Goal: Communication & Community: Share content

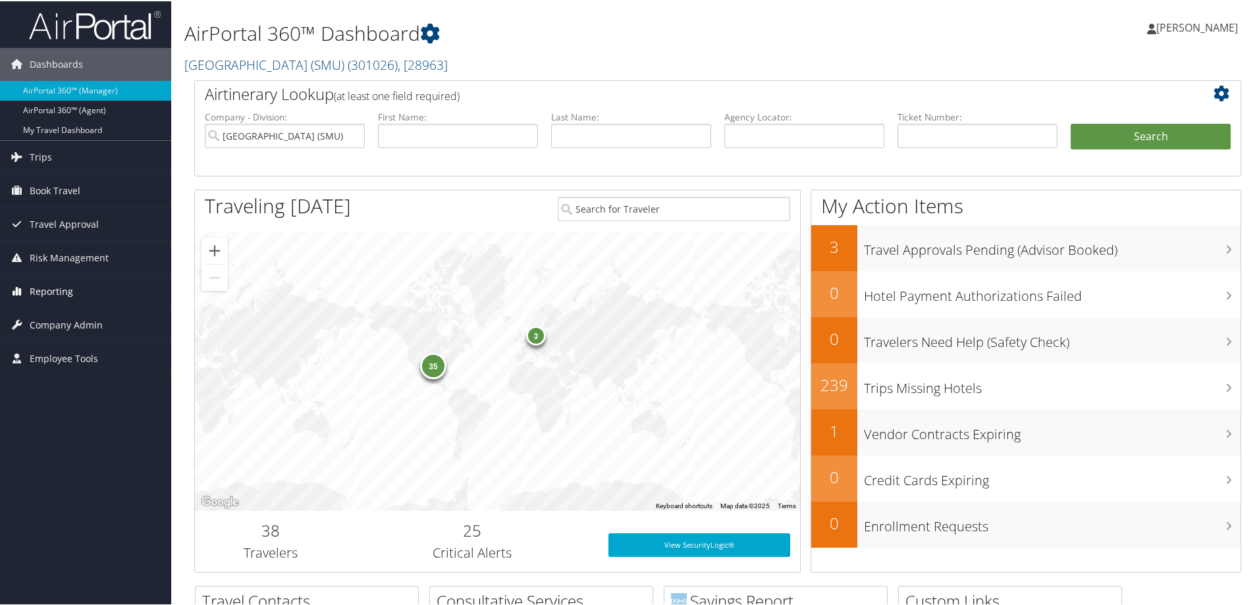
click at [53, 290] on span "Reporting" at bounding box center [51, 290] width 43 height 33
click at [42, 429] on span "Company Admin" at bounding box center [66, 422] width 73 height 33
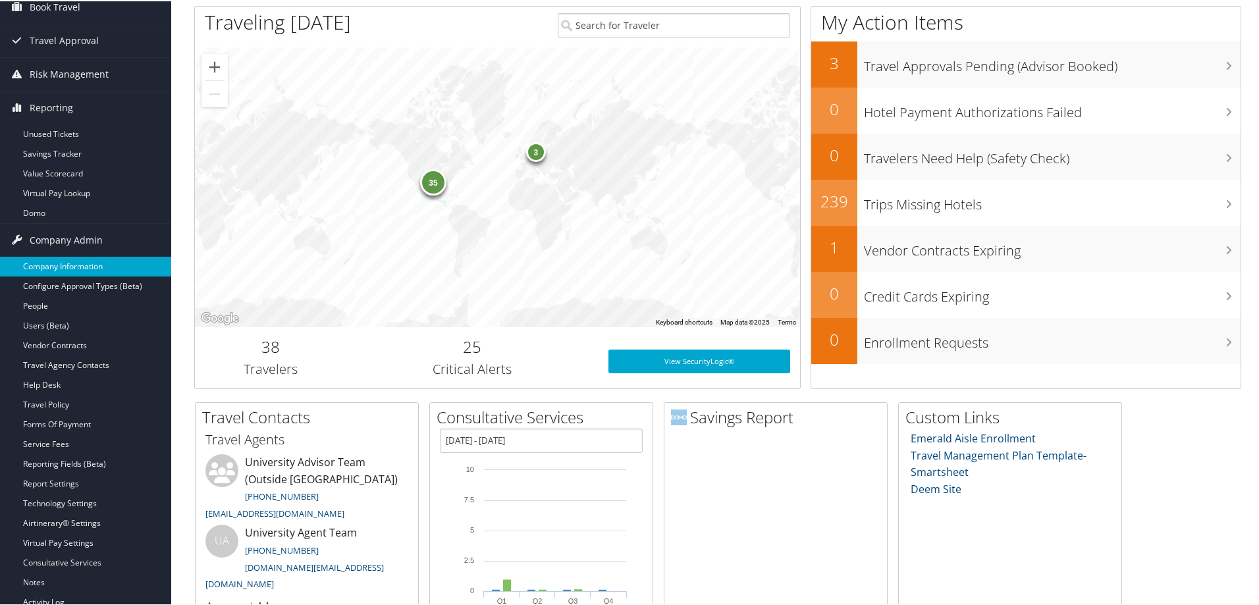
scroll to position [198, 0]
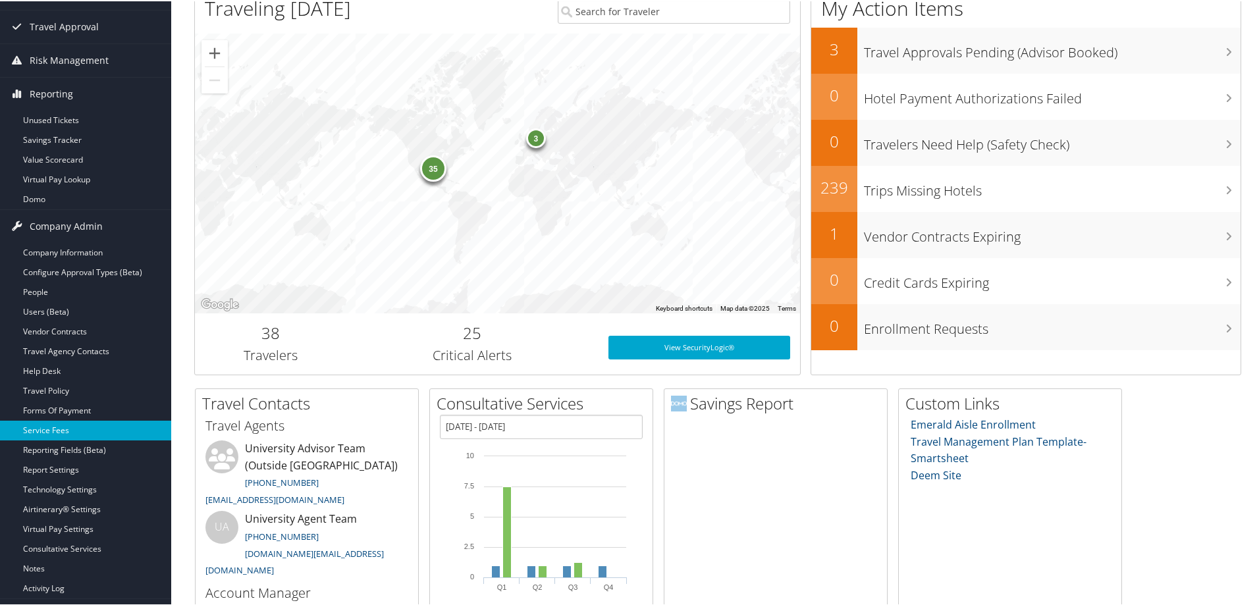
click at [49, 435] on link "Service Fees" at bounding box center [85, 430] width 171 height 20
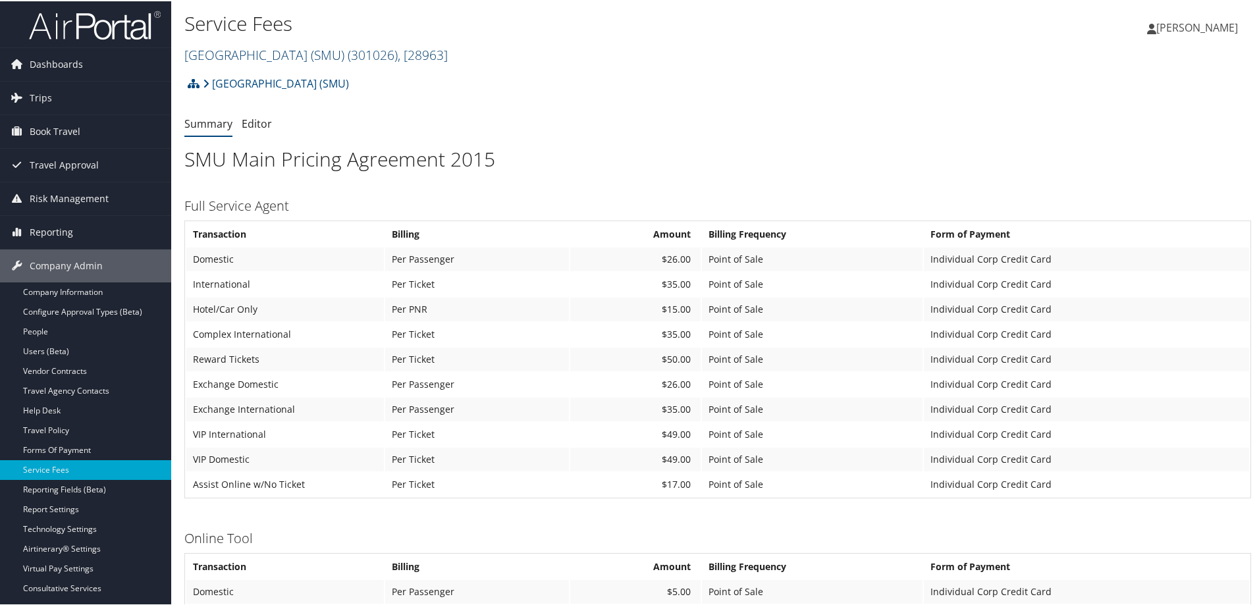
click at [398, 51] on span "( 301026 )" at bounding box center [373, 54] width 50 height 18
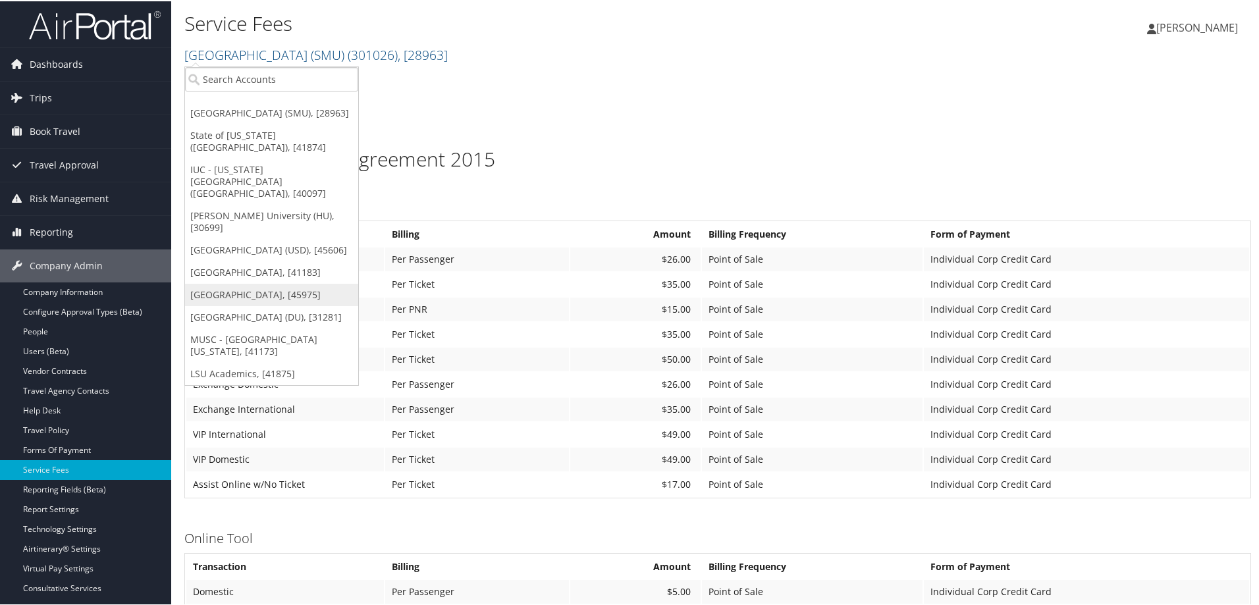
click at [242, 283] on link "Temple University, [45975]" at bounding box center [271, 294] width 173 height 22
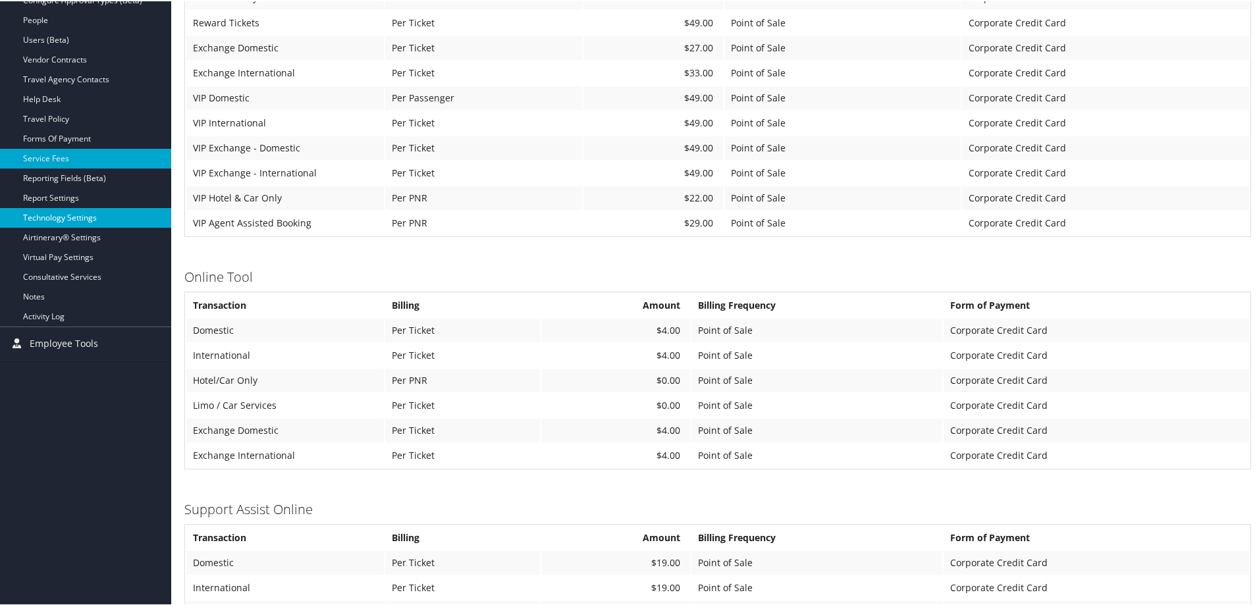
scroll to position [198, 0]
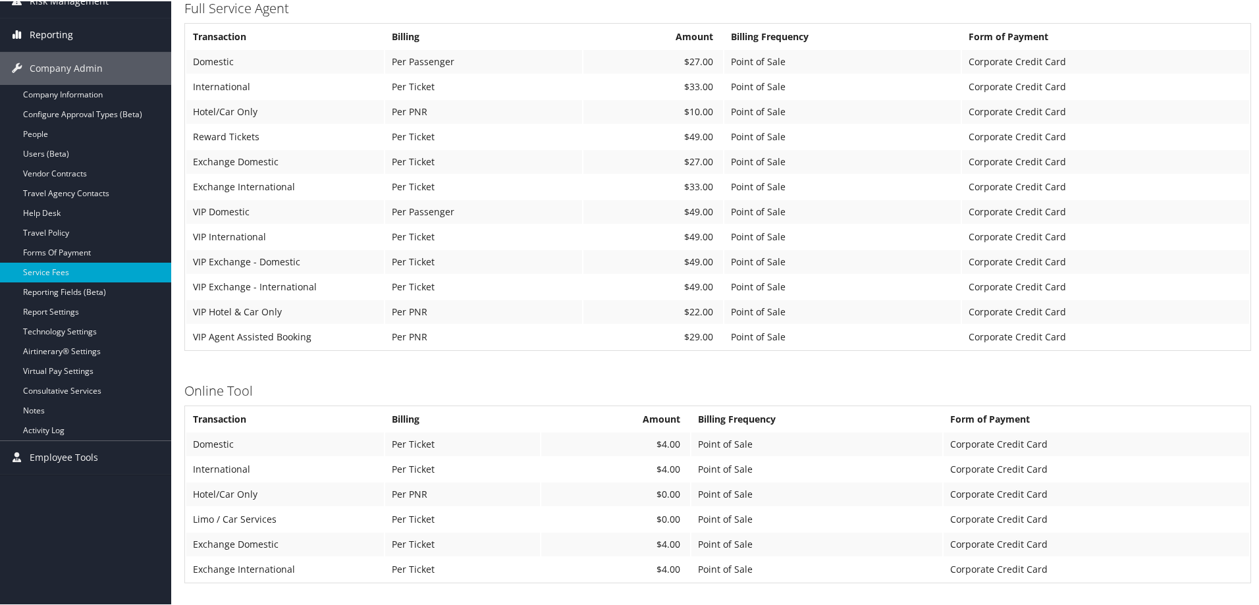
click at [47, 34] on span "Reporting" at bounding box center [51, 33] width 43 height 33
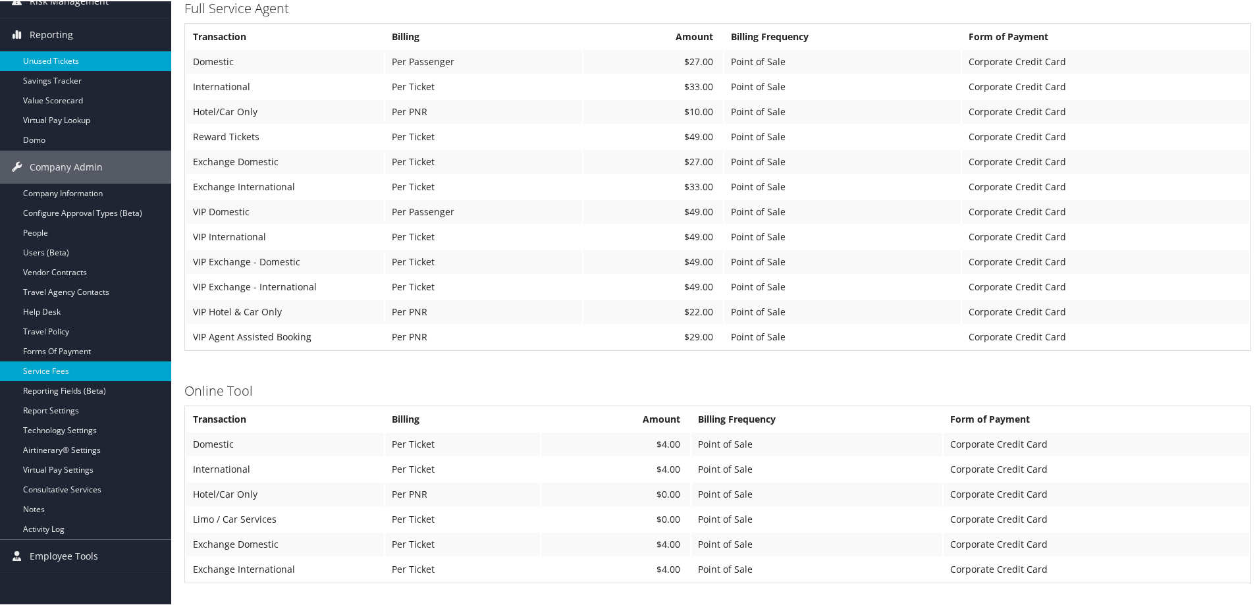
click at [63, 57] on link "Unused Tickets" at bounding box center [85, 60] width 171 height 20
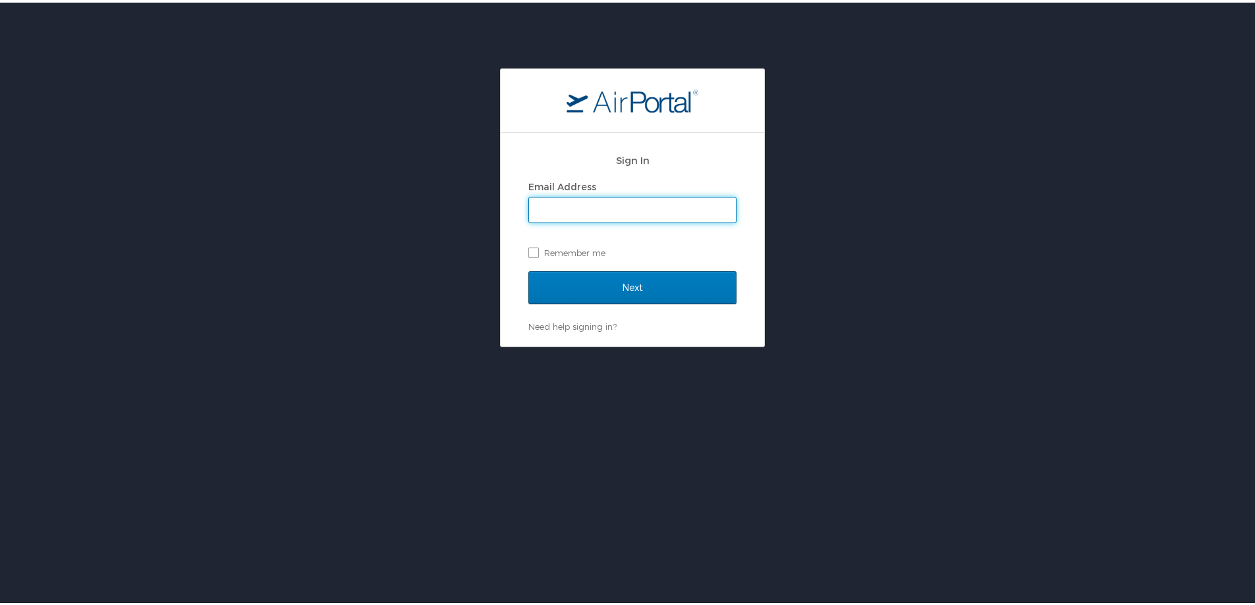
type input "[PERSON_NAME][EMAIL_ADDRESS][PERSON_NAME][DOMAIN_NAME]"
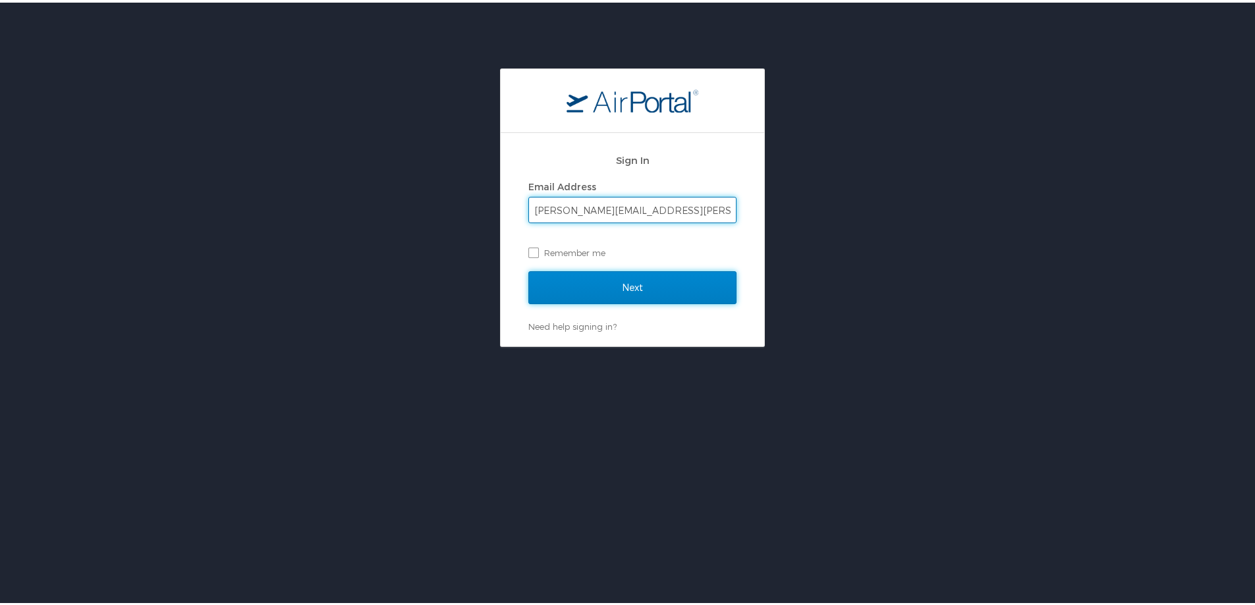
click at [654, 280] on input "Next" at bounding box center [632, 285] width 208 height 33
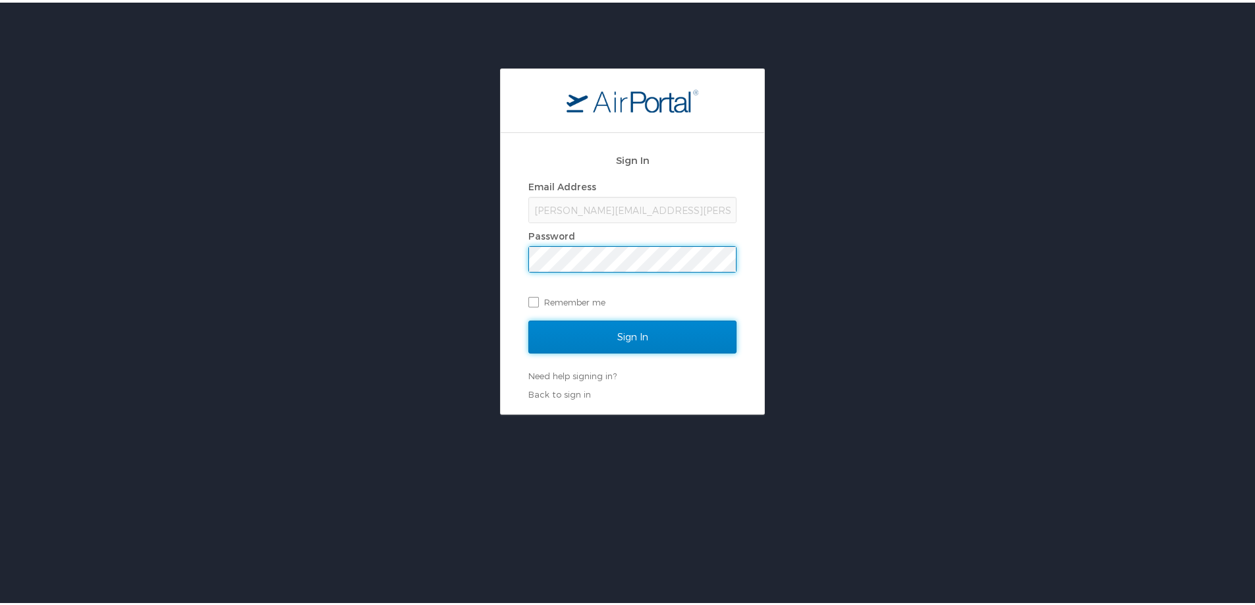
click at [665, 331] on input "Sign In" at bounding box center [632, 334] width 208 height 33
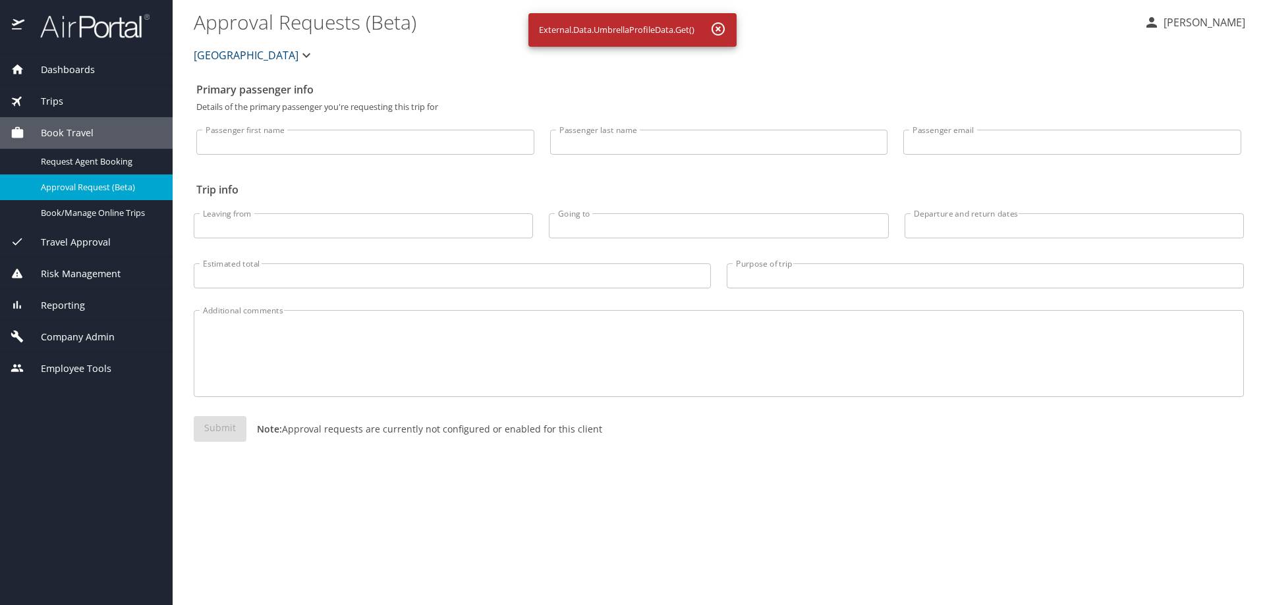
click at [68, 272] on span "Risk Management" at bounding box center [72, 274] width 96 height 14
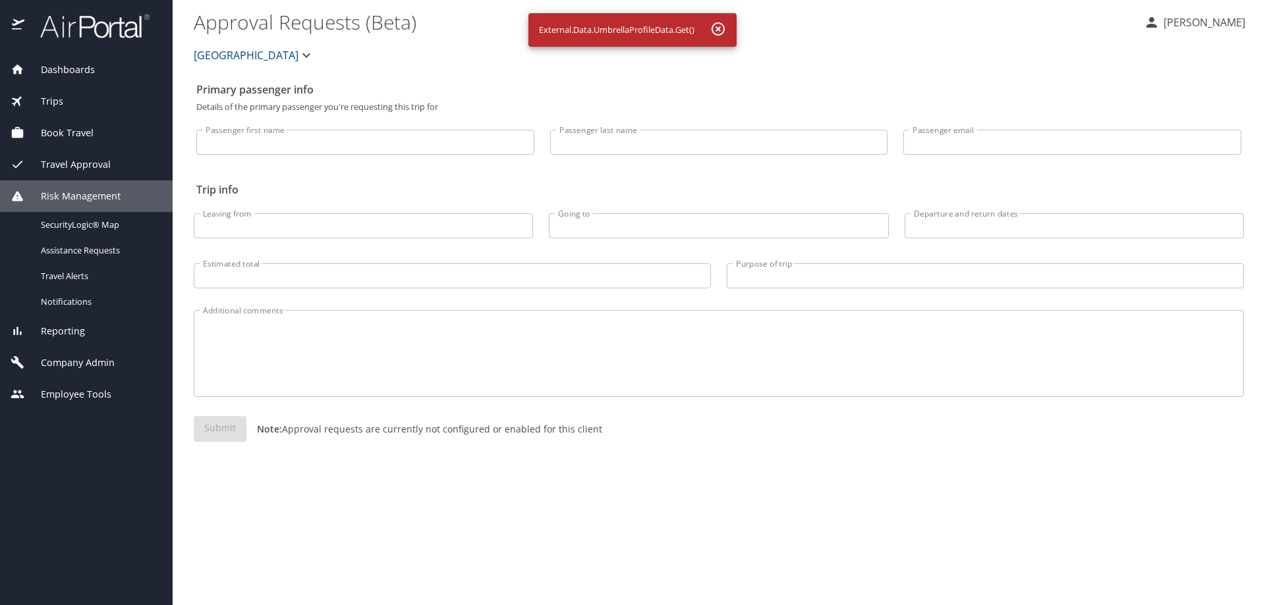
click at [86, 331] on div "Reporting" at bounding box center [86, 331] width 151 height 14
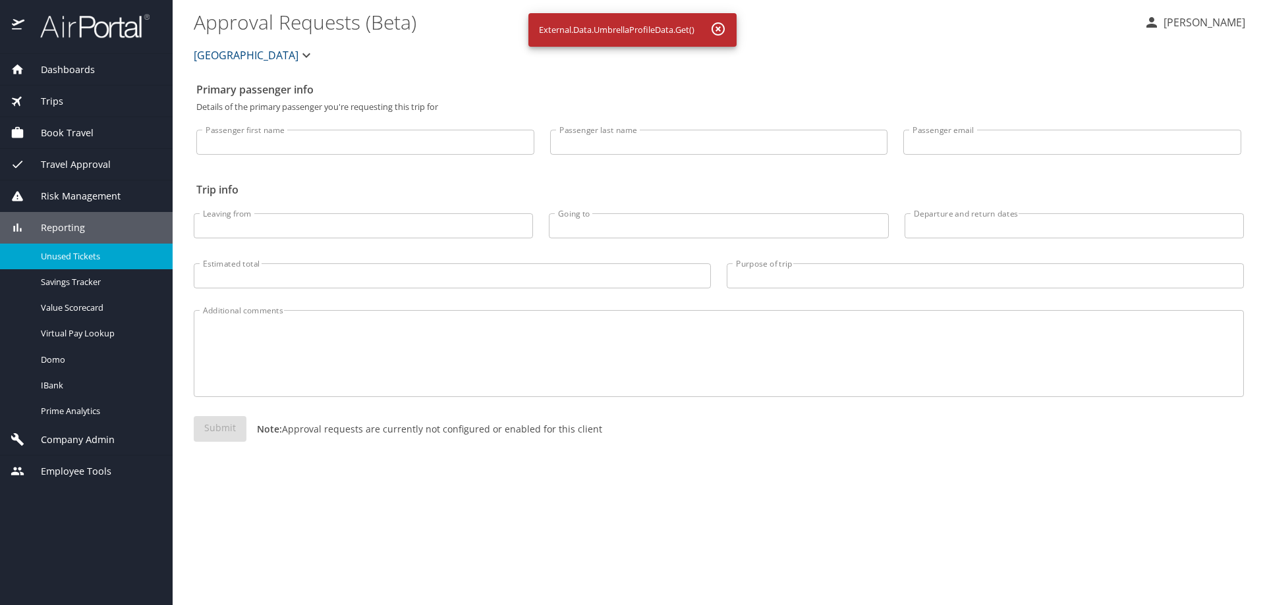
click at [65, 254] on span "Unused Tickets" at bounding box center [99, 256] width 116 height 13
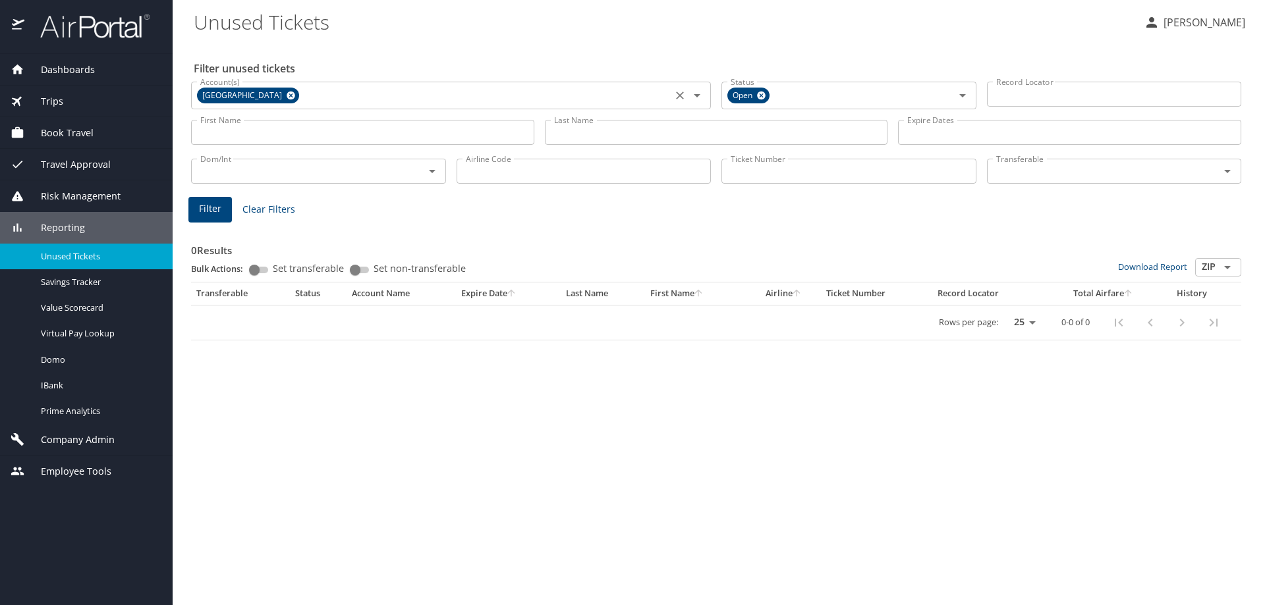
click at [295, 93] on icon at bounding box center [291, 96] width 9 height 9
click at [746, 177] on input "Ticket Number" at bounding box center [848, 171] width 255 height 25
click at [202, 202] on span "Filter" at bounding box center [210, 207] width 22 height 16
click at [224, 210] on button "Filter" at bounding box center [209, 208] width 43 height 26
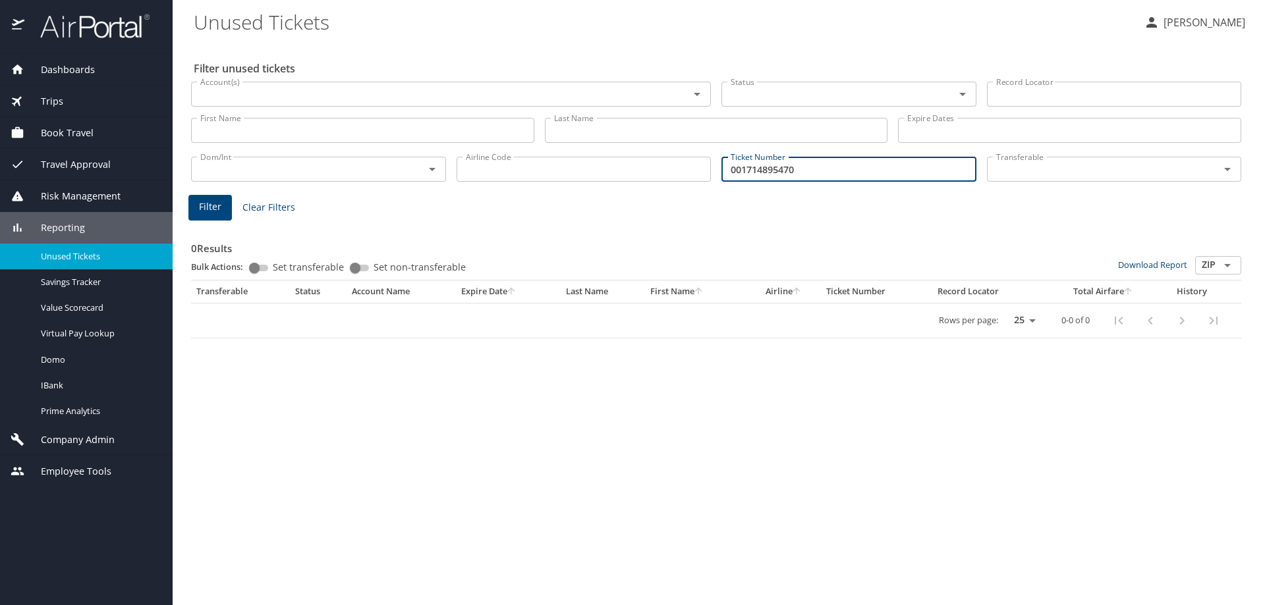
click at [790, 171] on input "001714895470" at bounding box center [848, 169] width 255 height 25
click at [213, 200] on span "Filter" at bounding box center [210, 207] width 22 height 16
click at [809, 171] on input "001714895410" at bounding box center [848, 169] width 255 height 25
click at [791, 171] on input "001714895470" at bounding box center [848, 169] width 255 height 25
type input "0017148954710"
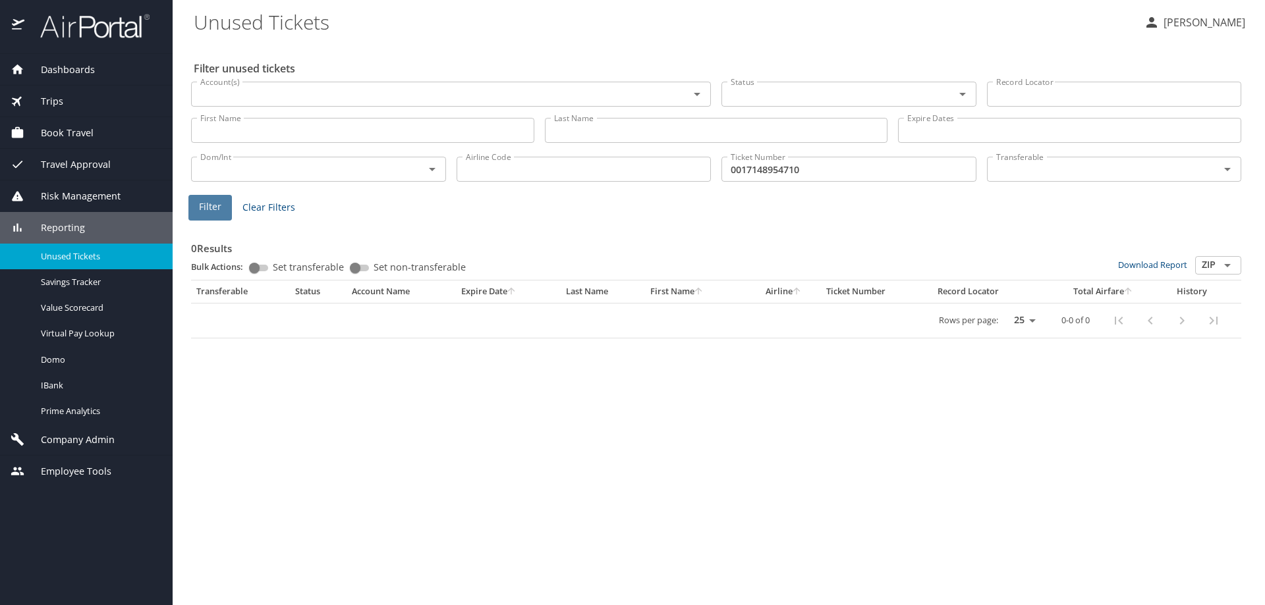
click at [211, 207] on span "Filter" at bounding box center [210, 207] width 22 height 16
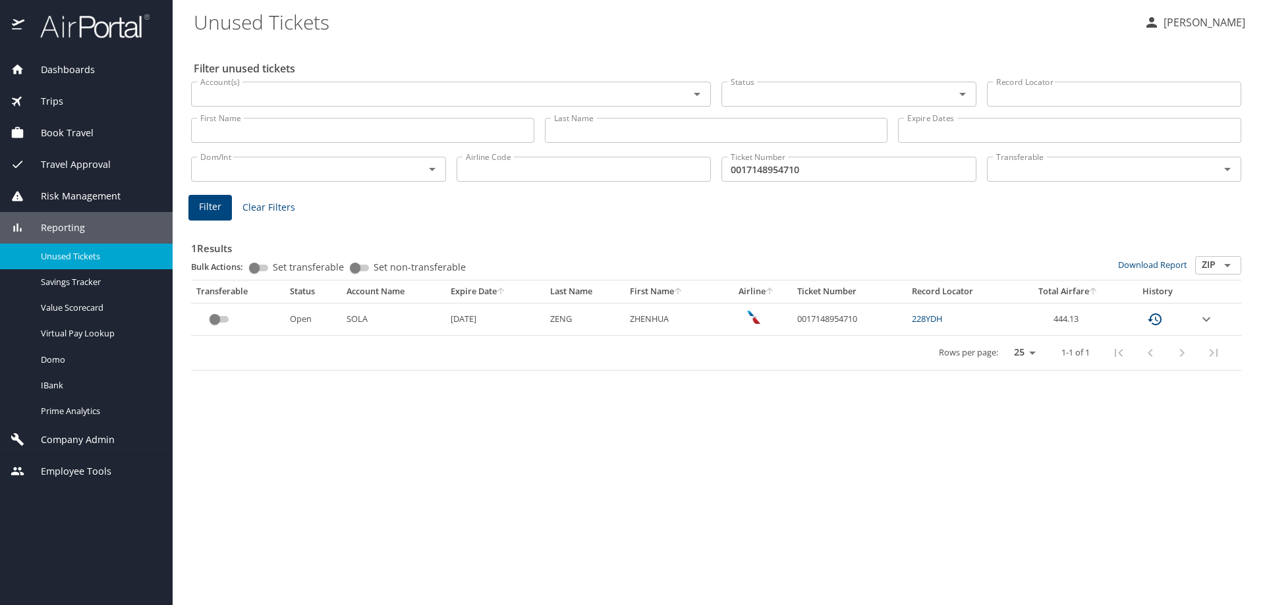
drag, startPoint x: 799, startPoint y: 421, endPoint x: 784, endPoint y: 357, distance: 65.5
click at [798, 419] on div "Filter unused tickets Account(s) Account(s) Status Status Record Locator Record…" at bounding box center [719, 323] width 1050 height 563
drag, startPoint x: 795, startPoint y: 319, endPoint x: 861, endPoint y: 321, distance: 66.6
click at [861, 321] on td "0017148954710" at bounding box center [849, 319] width 115 height 32
copy td "0017148954710"
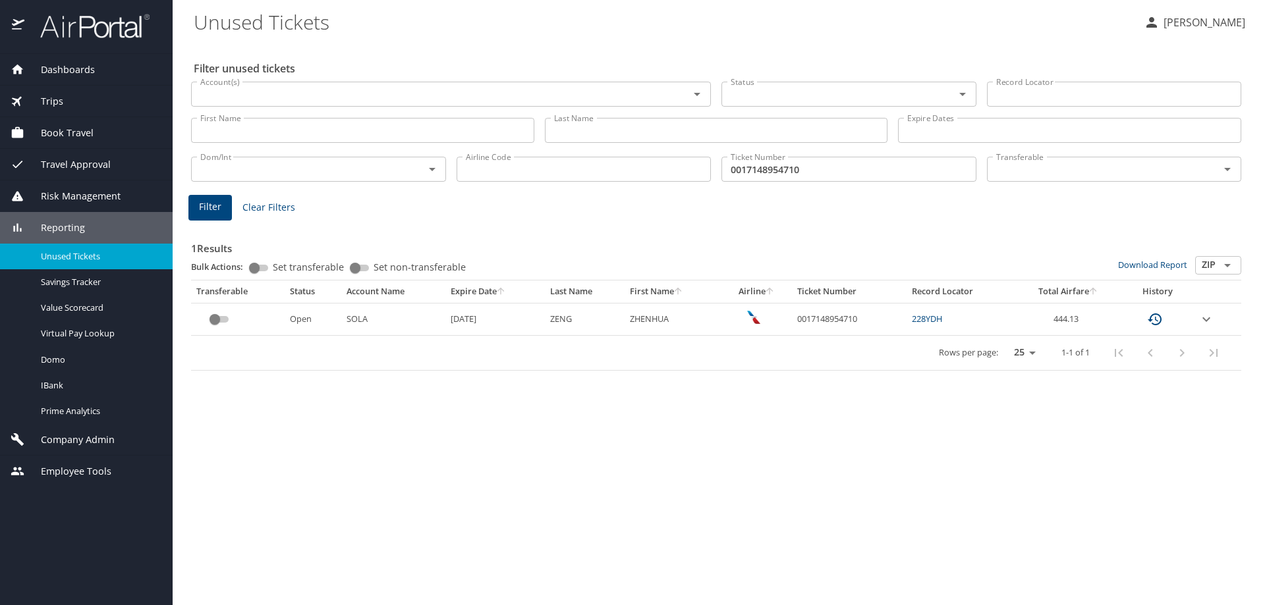
drag, startPoint x: 755, startPoint y: 415, endPoint x: 761, endPoint y: 404, distance: 13.0
click at [755, 415] on div "Filter unused tickets Account(s) Account(s) Status Status Record Locator Record…" at bounding box center [719, 323] width 1050 height 563
drag, startPoint x: 797, startPoint y: 317, endPoint x: 862, endPoint y: 321, distance: 65.3
click at [862, 321] on td "0017148954710" at bounding box center [849, 319] width 115 height 32
copy td "0017148954710"
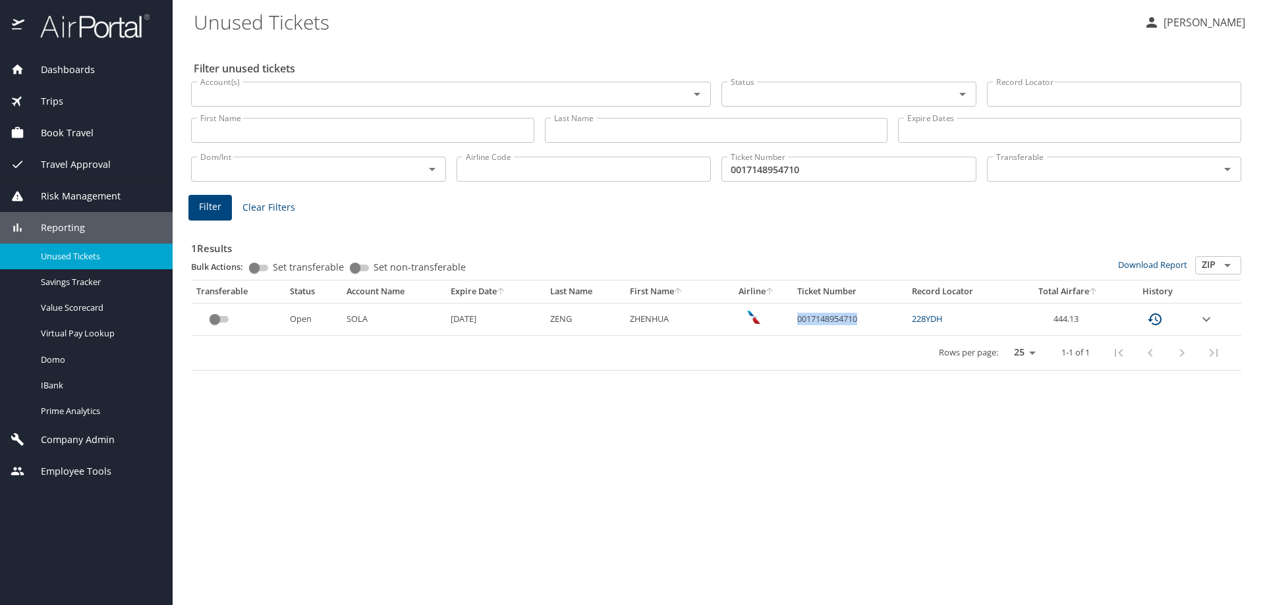
click at [78, 192] on span "Risk Management" at bounding box center [72, 196] width 96 height 14
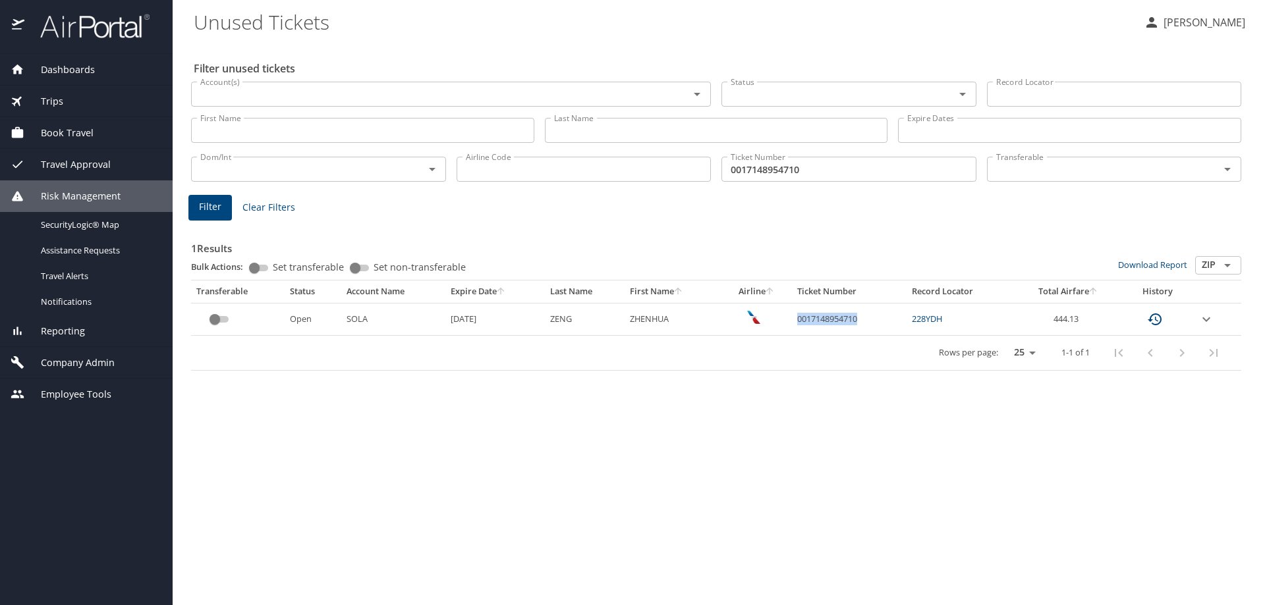
click at [76, 366] on span "Company Admin" at bounding box center [69, 363] width 90 height 14
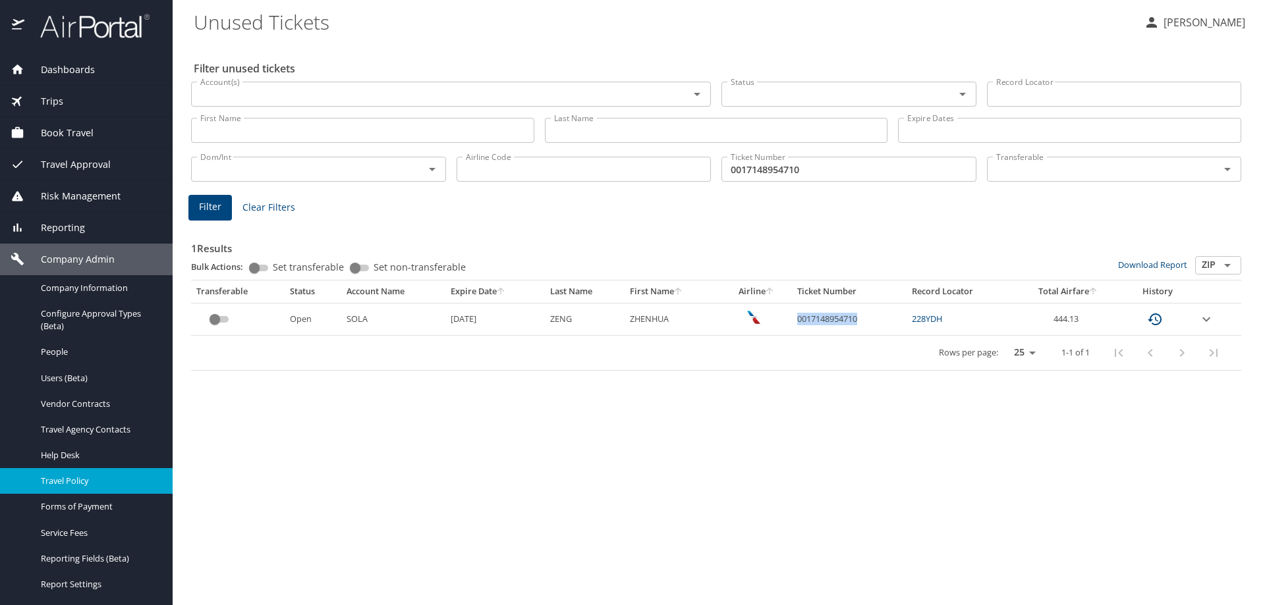
click at [71, 487] on span "Travel Policy" at bounding box center [99, 481] width 116 height 13
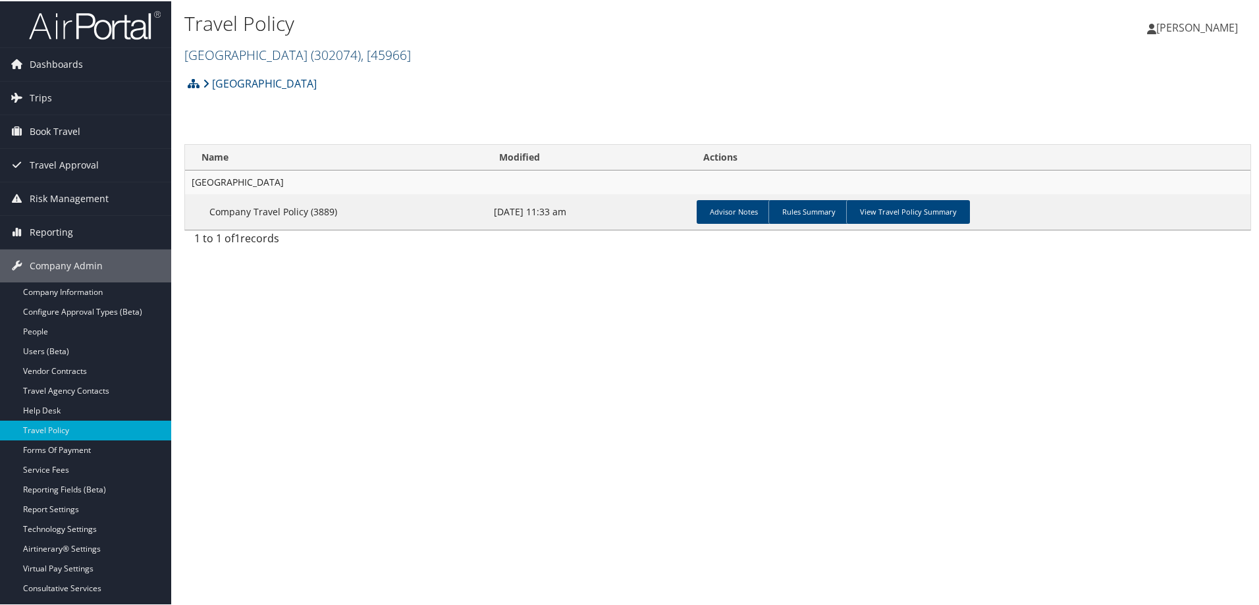
click at [411, 55] on span ", [ 45966 ]" at bounding box center [386, 54] width 50 height 18
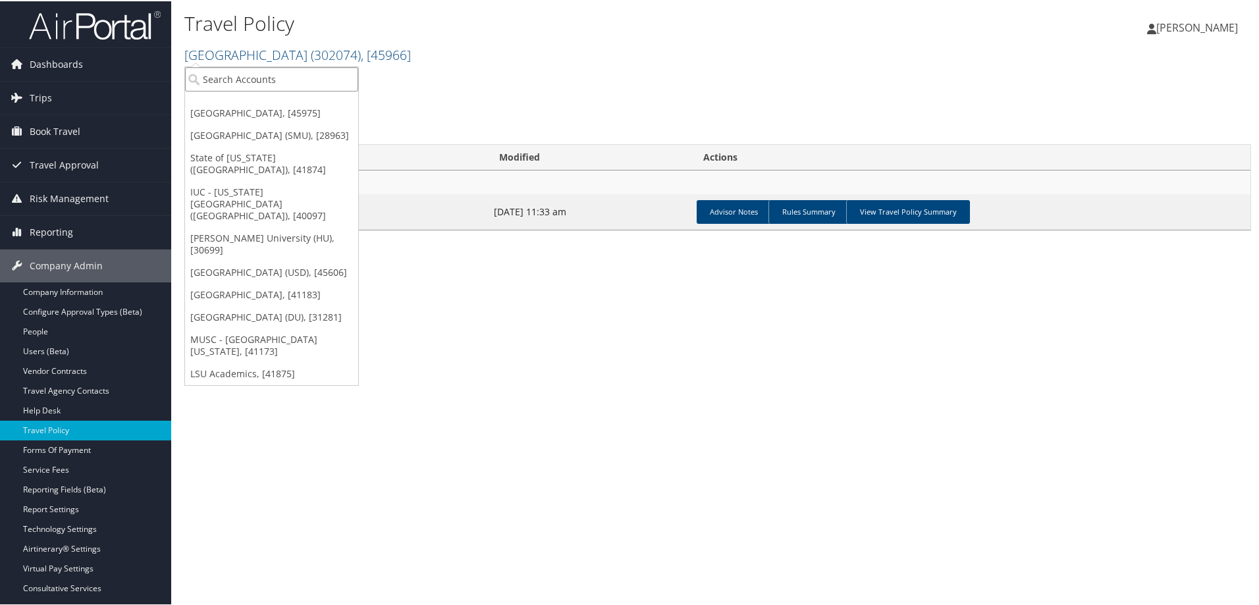
click at [314, 84] on input "search" at bounding box center [271, 78] width 173 height 24
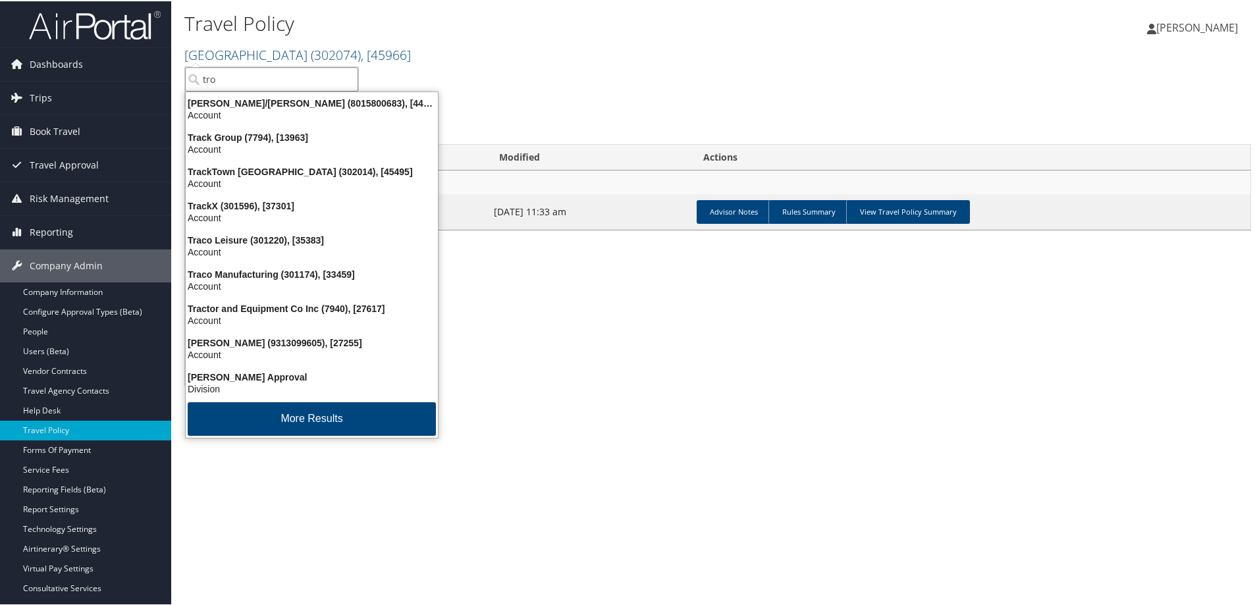
type input "troy"
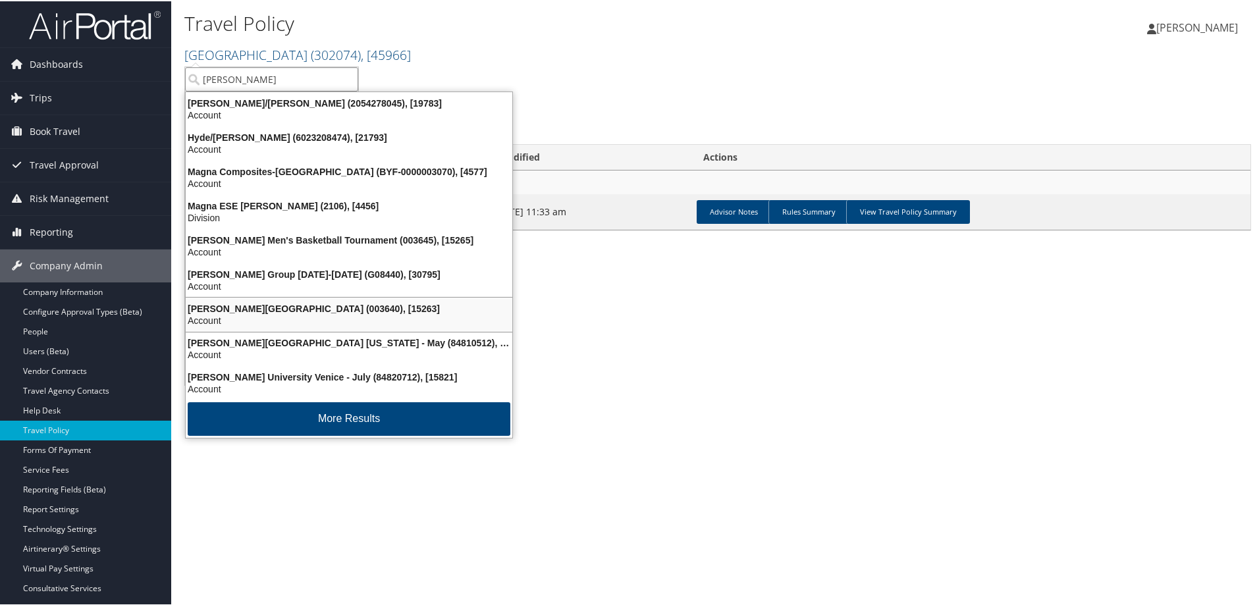
click at [333, 300] on div "Troy University (003640), [15263] Account" at bounding box center [349, 313] width 323 height 30
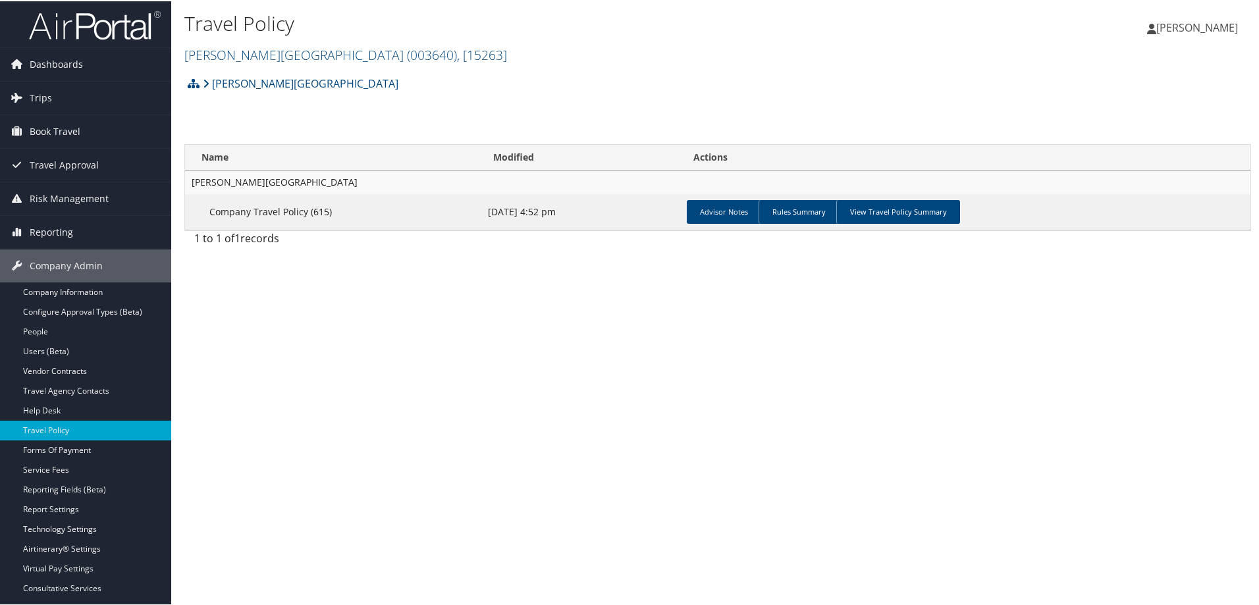
click at [896, 215] on link "View Travel Policy Summary" at bounding box center [898, 211] width 124 height 24
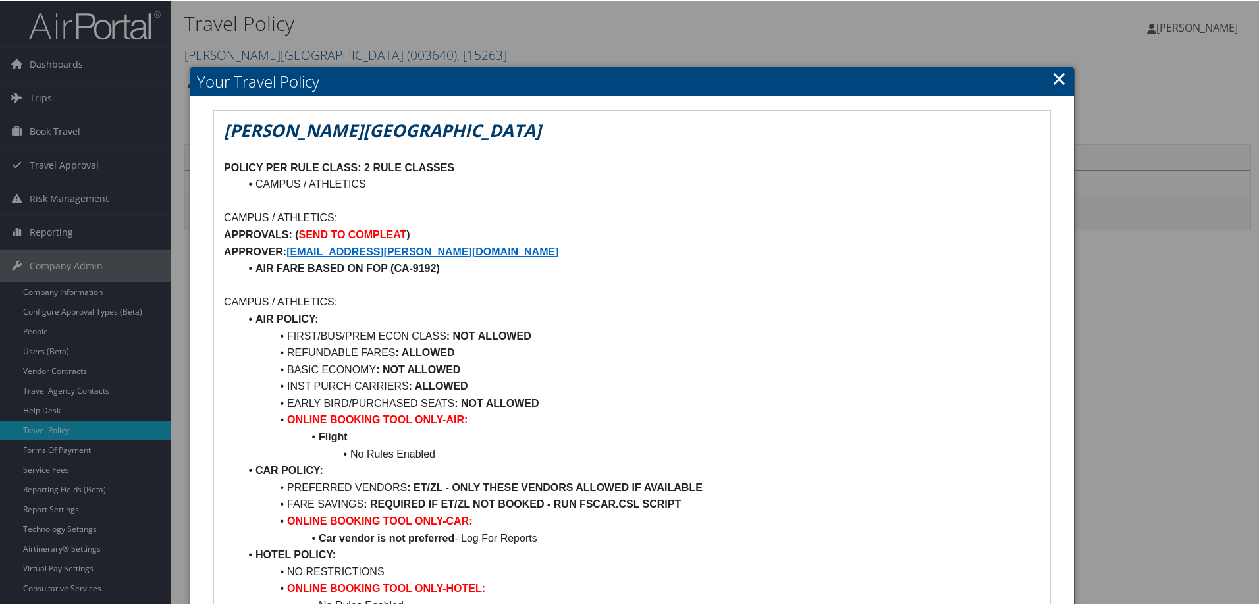
click at [1052, 80] on link "×" at bounding box center [1059, 77] width 15 height 26
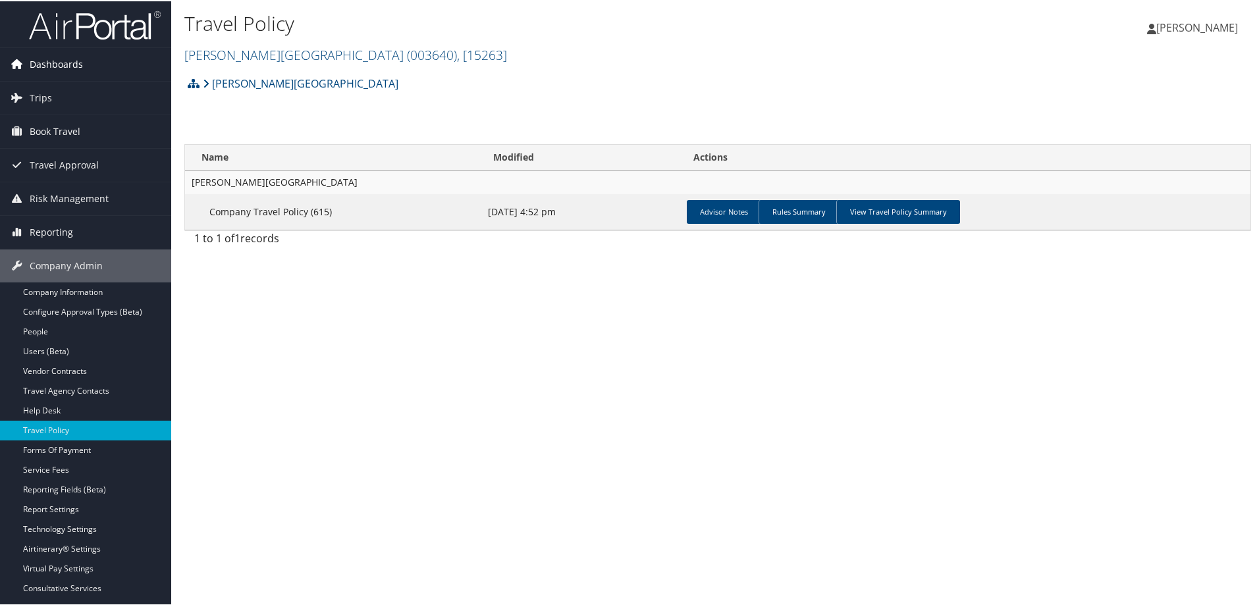
click at [70, 61] on span "Dashboards" at bounding box center [56, 63] width 53 height 33
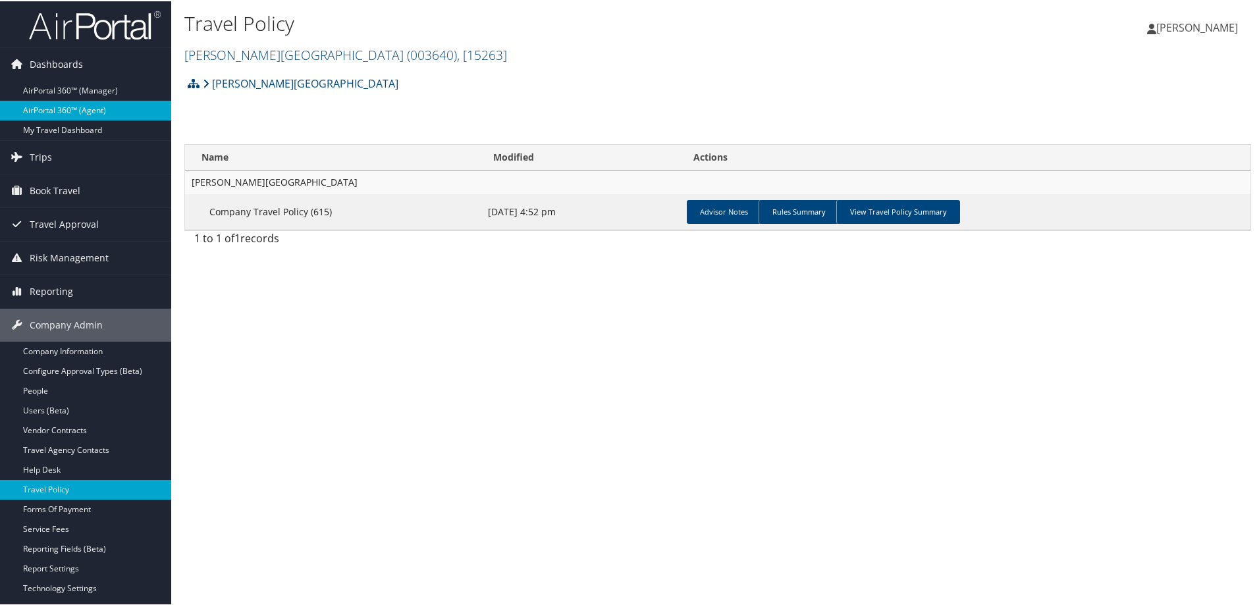
click at [74, 111] on link "AirPortal 360™ (Agent)" at bounding box center [85, 109] width 171 height 20
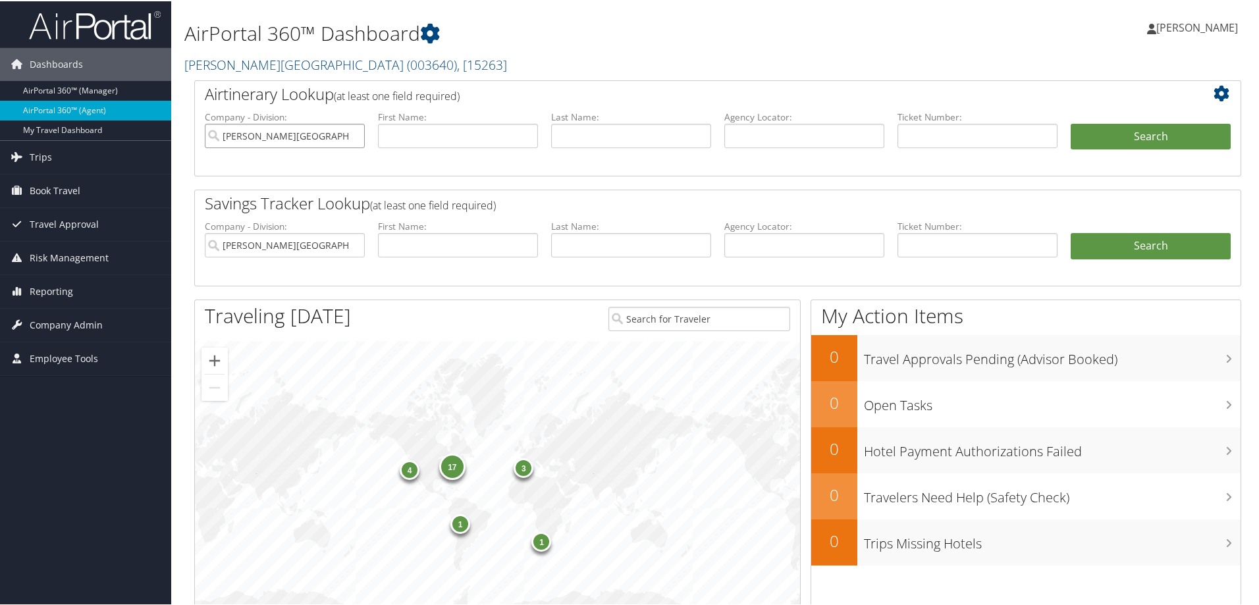
click at [354, 135] on input "Troy University" at bounding box center [285, 135] width 160 height 24
click at [811, 136] on input "text" at bounding box center [804, 135] width 160 height 24
paste input "WYGHBJ"
type input "WYGHBJ"
click at [1155, 142] on button "Search" at bounding box center [1151, 136] width 160 height 26
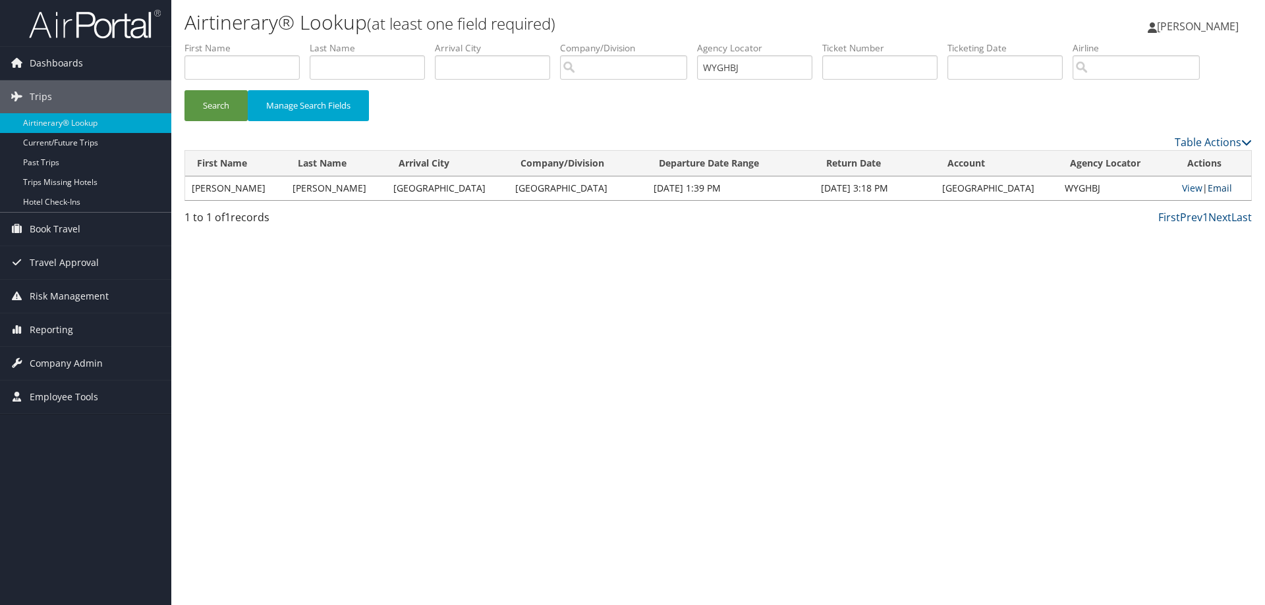
click at [1225, 188] on link "Email" at bounding box center [1219, 188] width 24 height 13
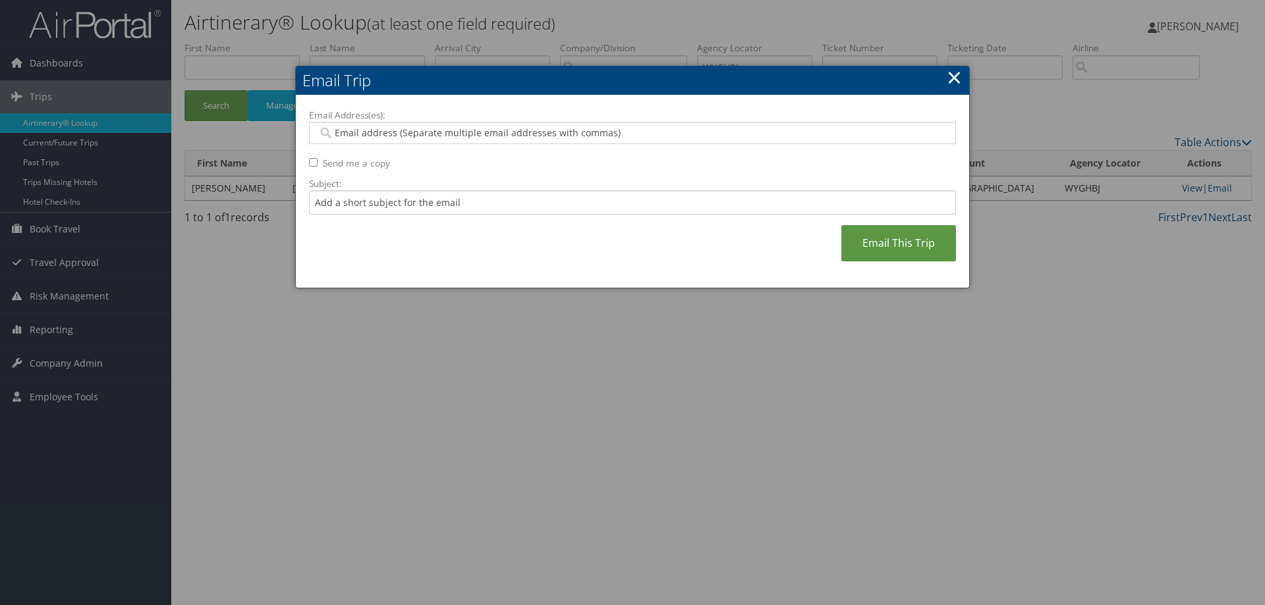
click at [944, 79] on h2 "Email Trip" at bounding box center [632, 80] width 673 height 29
click at [952, 82] on link "×" at bounding box center [953, 77] width 15 height 26
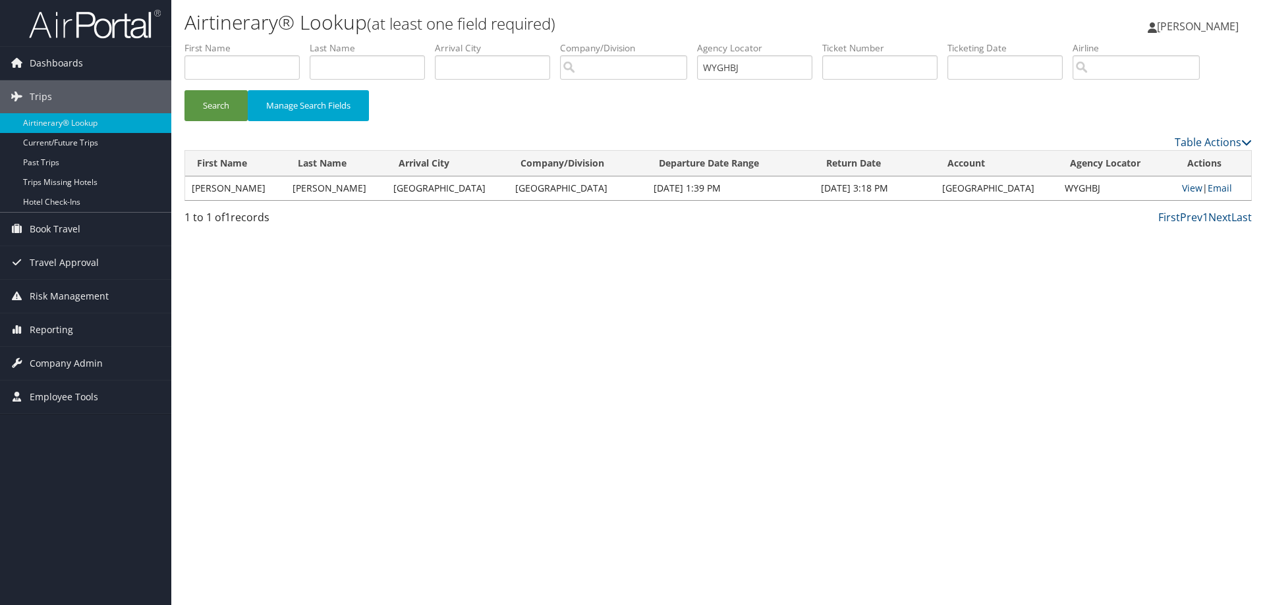
click at [1188, 194] on td "View | Email" at bounding box center [1213, 189] width 76 height 24
click at [1184, 189] on link "View" at bounding box center [1192, 188] width 20 height 13
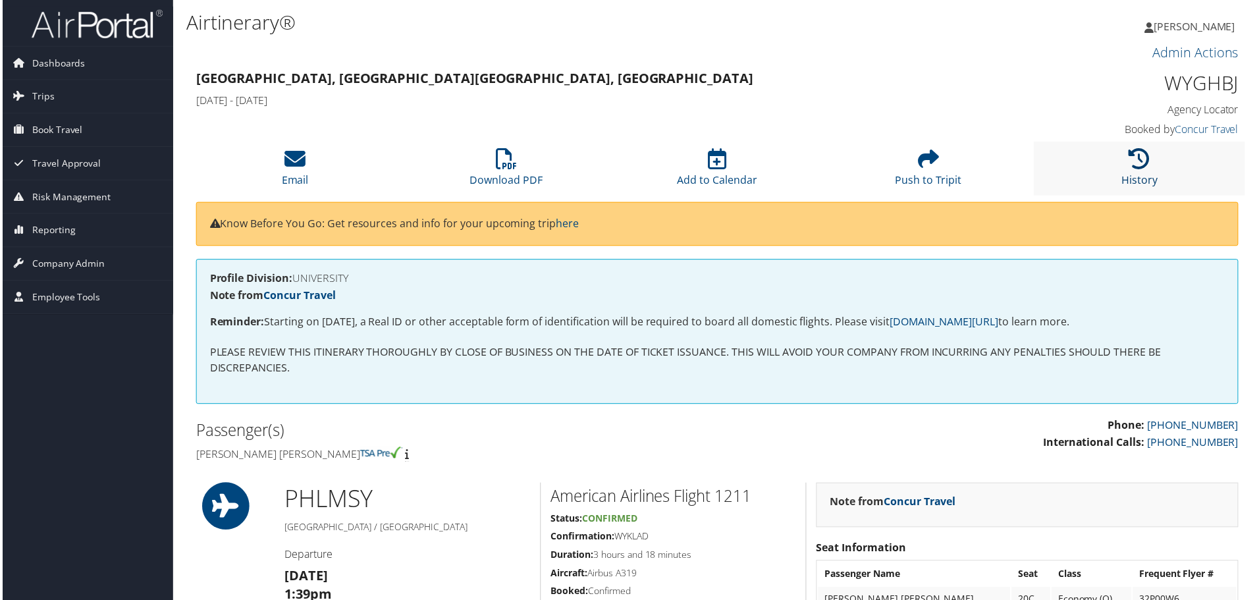
click at [1144, 166] on icon at bounding box center [1142, 159] width 21 height 21
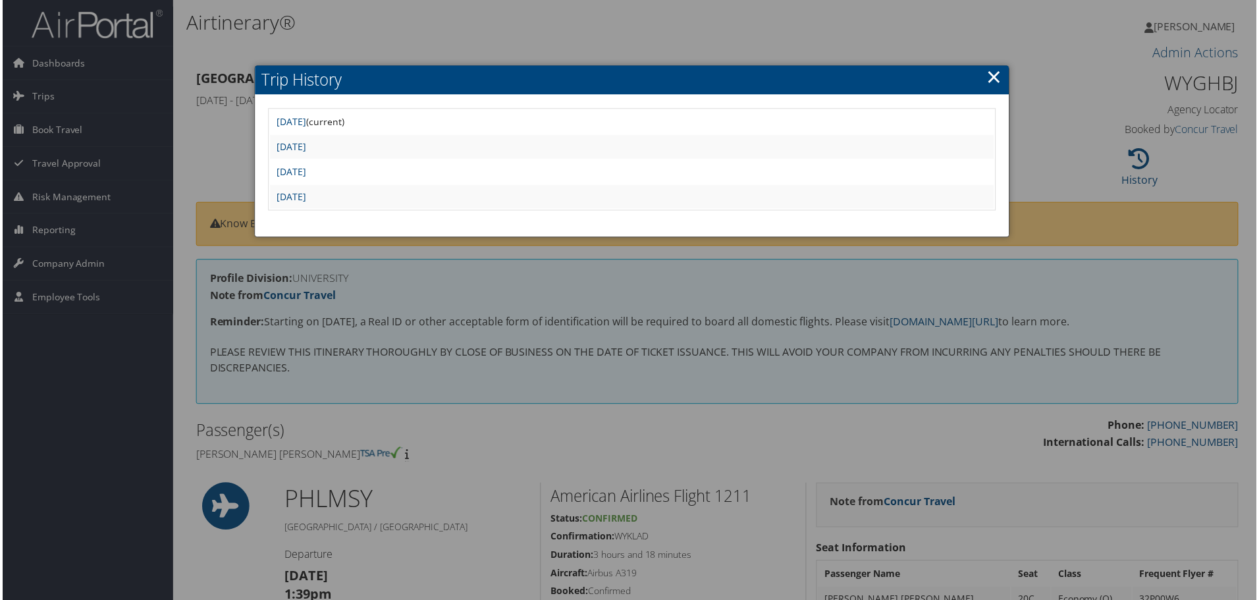
click at [774, 30] on div at bounding box center [632, 302] width 1265 height 605
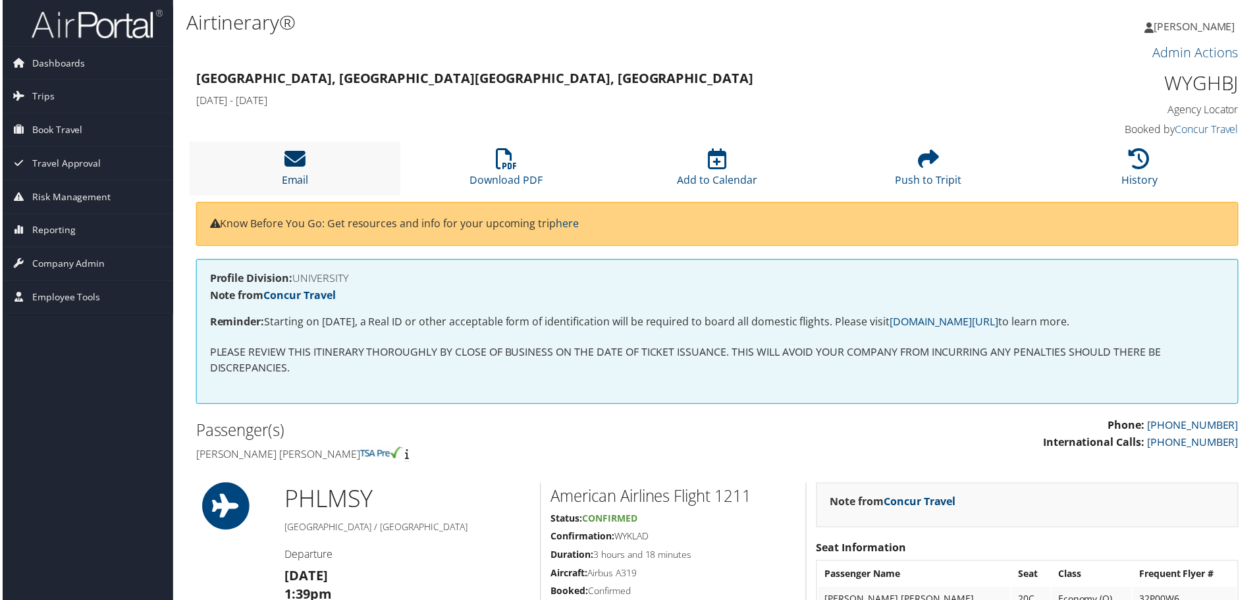
click at [284, 167] on icon at bounding box center [293, 159] width 21 height 21
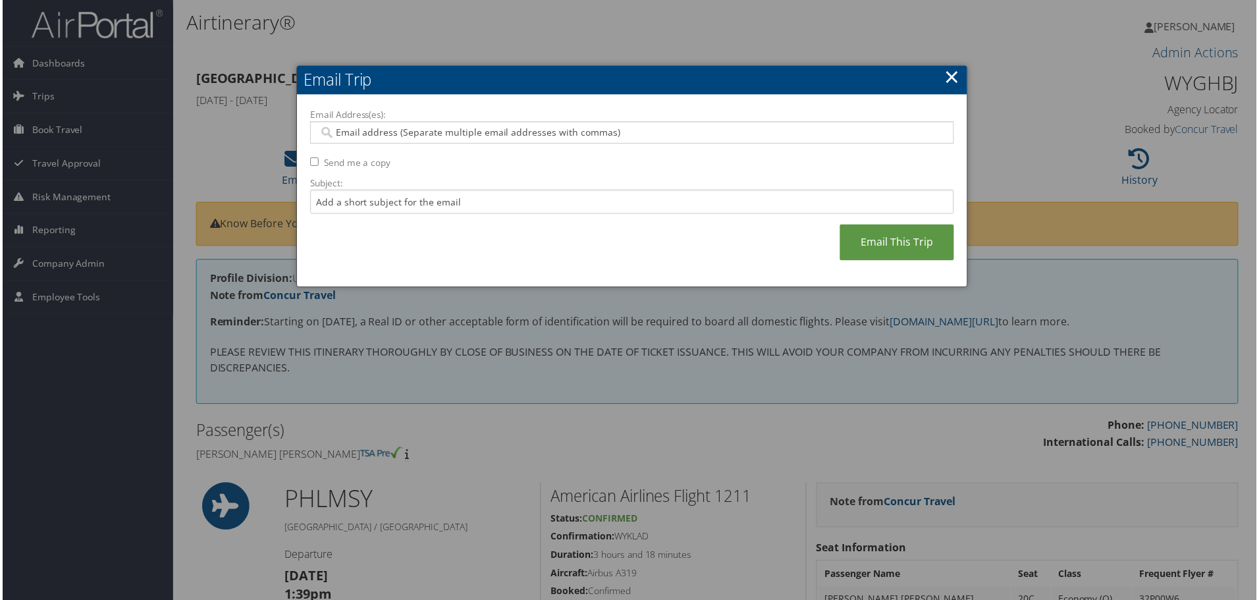
click at [358, 136] on input "Email Address(es):" at bounding box center [631, 132] width 629 height 13
paste input "sabrina.perez@temple.edu"
type input "sabrina.perez@temple.edu"
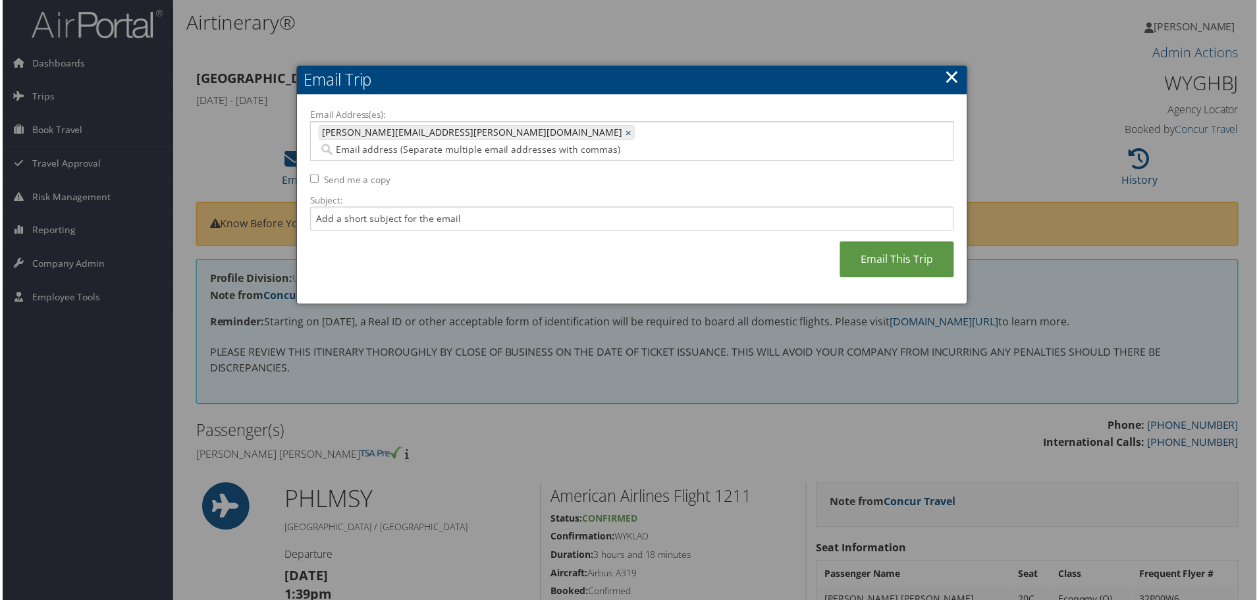
click at [312, 166] on div "Email Address(es): sabrina.perez@temple.edu sabrina.perez@temple.edu × Send me …" at bounding box center [632, 201] width 647 height 184
click at [312, 175] on input "Send me a copy" at bounding box center [313, 179] width 9 height 9
checkbox input "true"
click at [917, 242] on link "Email This Trip" at bounding box center [898, 260] width 115 height 36
